Goal: Find specific page/section

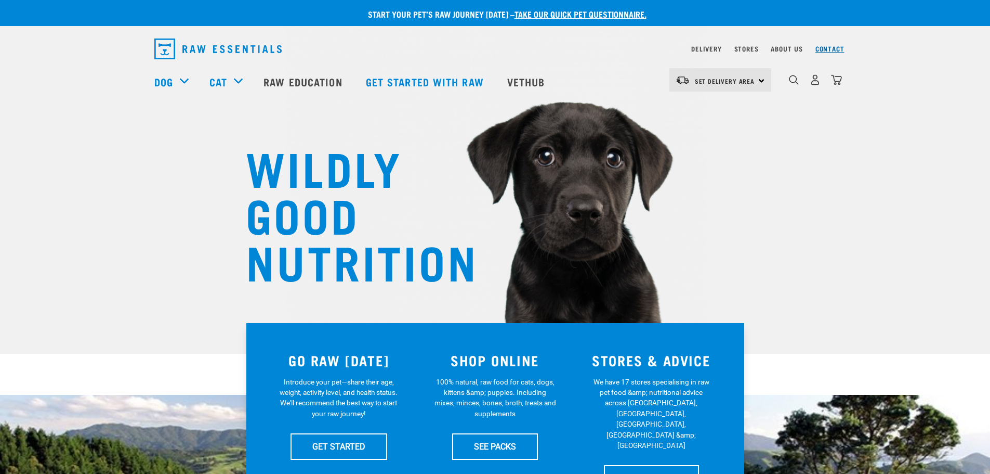
click at [829, 47] on link "Contact" at bounding box center [830, 49] width 29 height 4
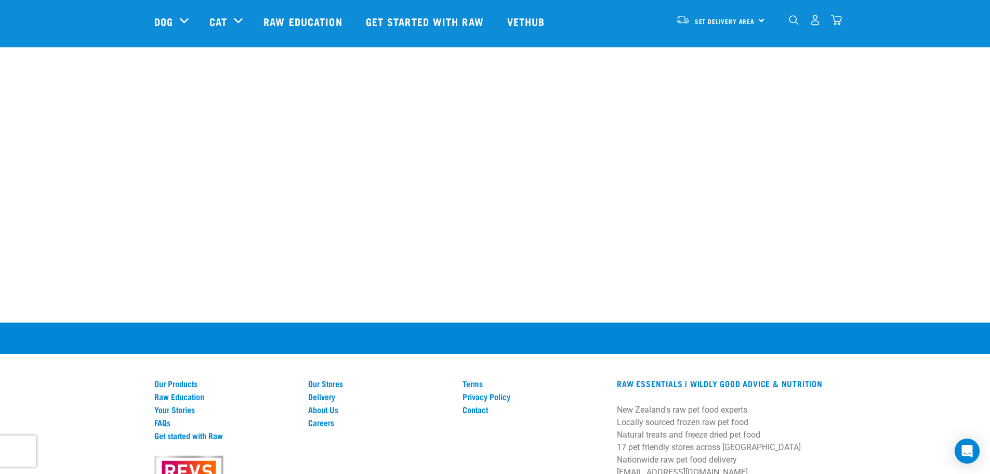
scroll to position [663, 0]
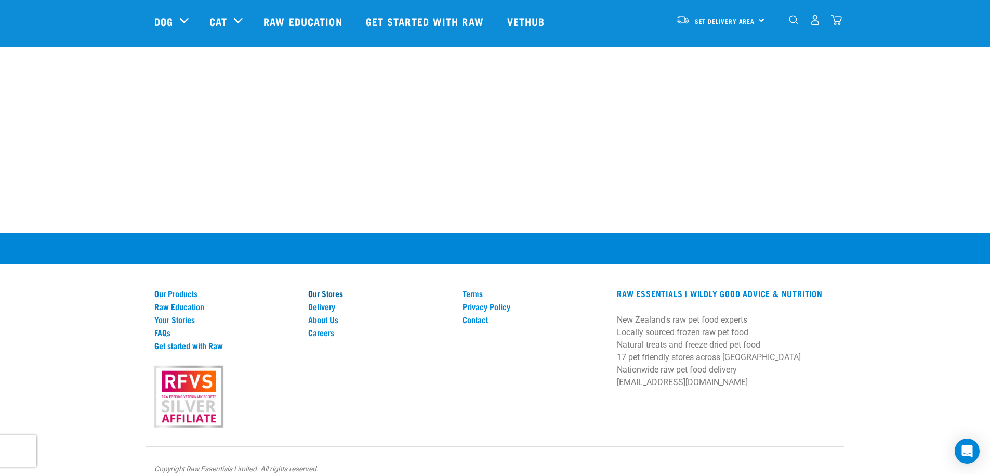
click at [325, 289] on link "Our Stores" at bounding box center [379, 293] width 142 height 9
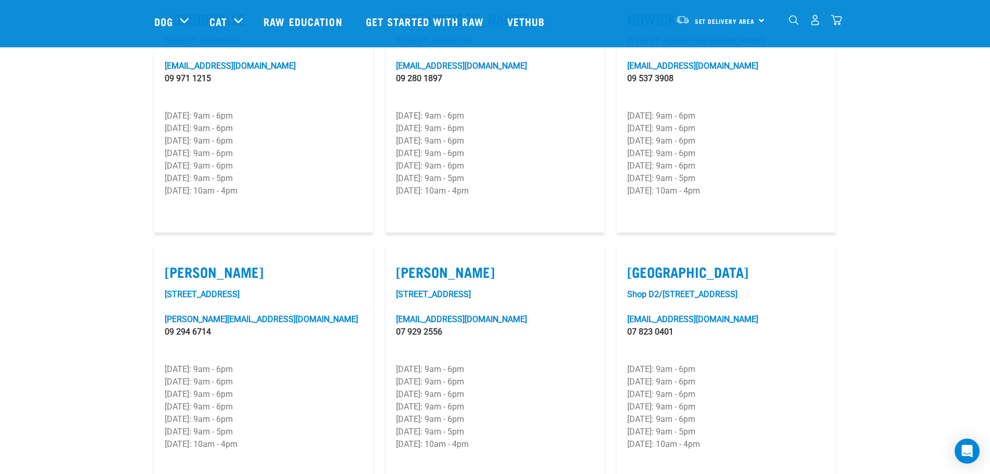
scroll to position [884, 0]
